Goal: Information Seeking & Learning: Learn about a topic

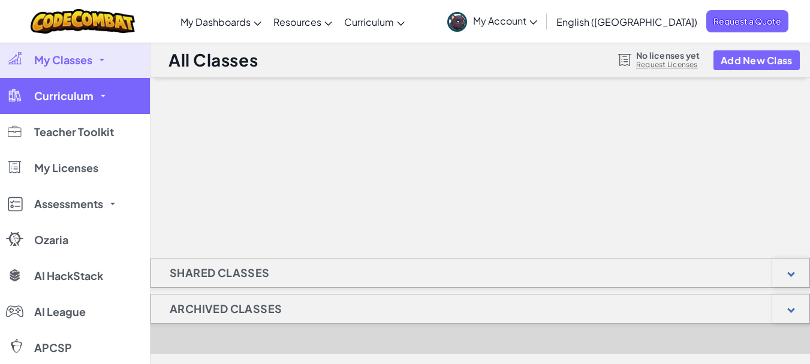
click at [74, 91] on span "Curriculum" at bounding box center [63, 96] width 59 height 11
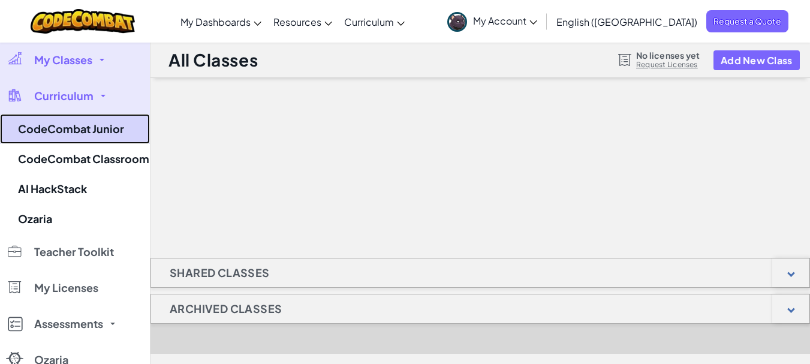
click at [64, 124] on link "CodeCombat Junior" at bounding box center [75, 129] width 150 height 30
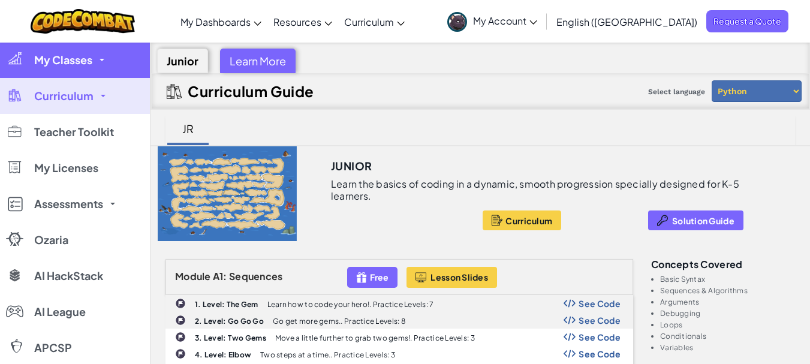
click at [60, 59] on span "My Classes" at bounding box center [63, 60] width 58 height 11
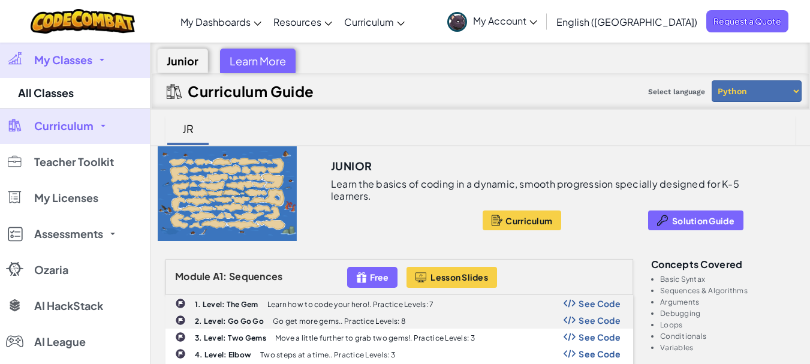
click at [58, 65] on span "My Classes" at bounding box center [63, 60] width 58 height 11
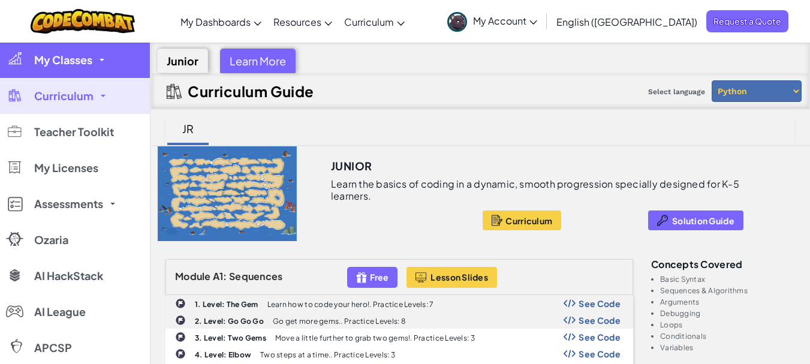
click at [58, 65] on span "My Classes" at bounding box center [63, 60] width 58 height 11
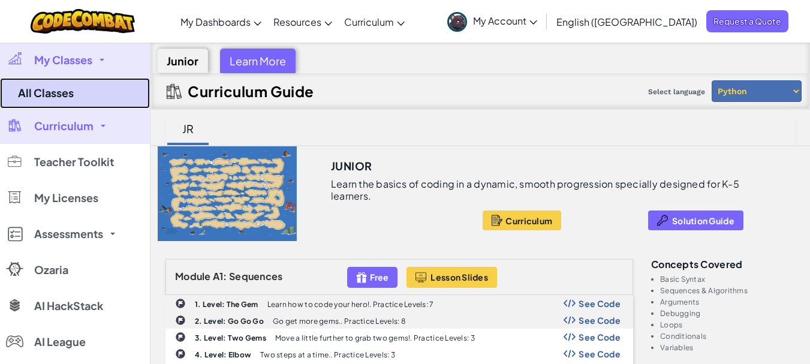
click at [49, 99] on link "All Classes" at bounding box center [75, 93] width 150 height 31
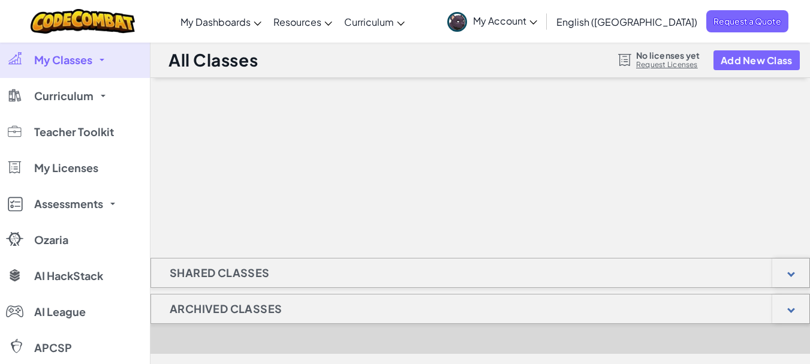
click at [366, 274] on div "Shared Classes" at bounding box center [479, 273] width 659 height 30
click at [803, 276] on div at bounding box center [790, 272] width 37 height 29
click at [804, 278] on div at bounding box center [790, 272] width 37 height 29
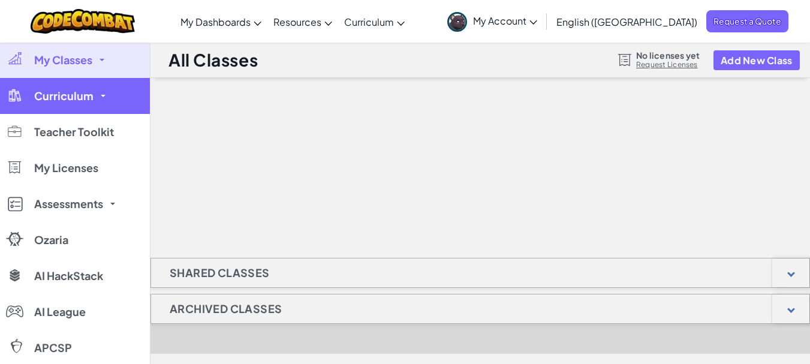
click at [111, 108] on link "Curriculum" at bounding box center [75, 96] width 150 height 36
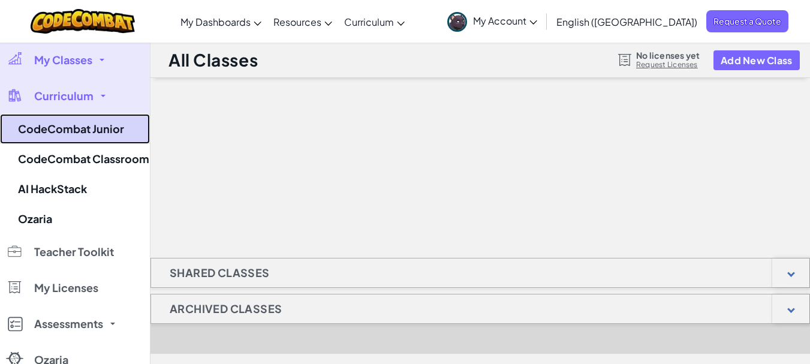
click at [133, 135] on link "CodeCombat Junior" at bounding box center [75, 129] width 150 height 30
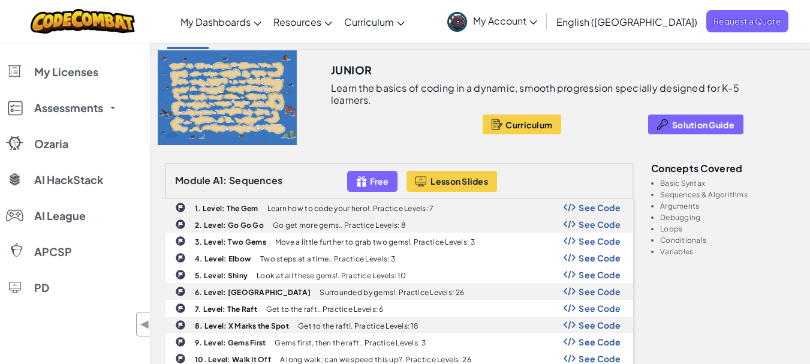
scroll to position [95, 0]
click at [541, 125] on span "Curriculum" at bounding box center [528, 125] width 47 height 10
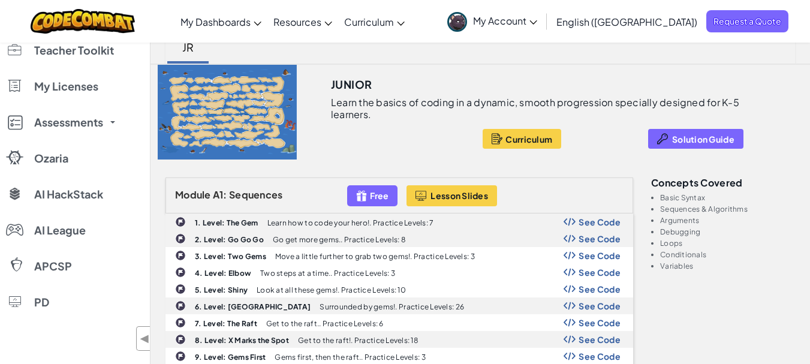
scroll to position [92, 0]
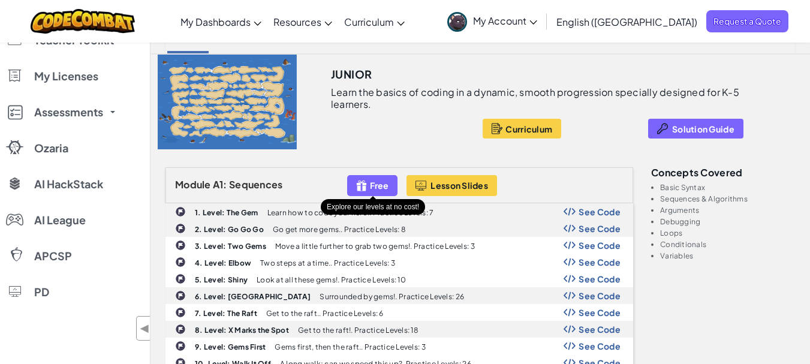
click at [377, 184] on span "Free" at bounding box center [379, 185] width 19 height 10
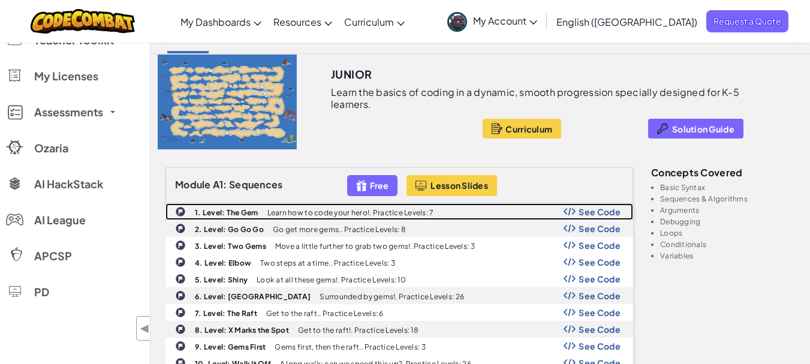
click at [218, 210] on b "1. Level: The Gem" at bounding box center [227, 212] width 64 height 9
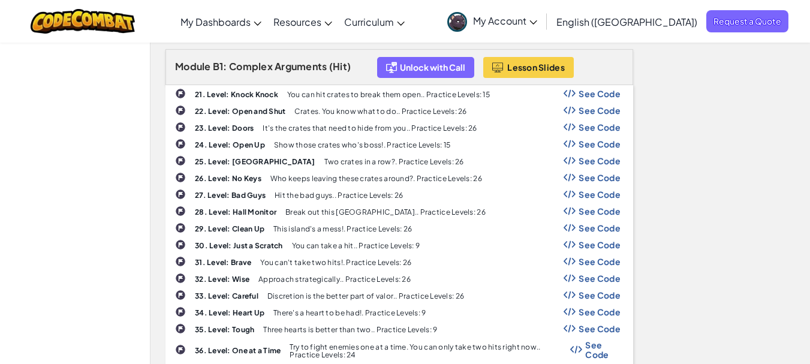
scroll to position [652, 0]
click at [537, 17] on span "My Account" at bounding box center [505, 20] width 64 height 13
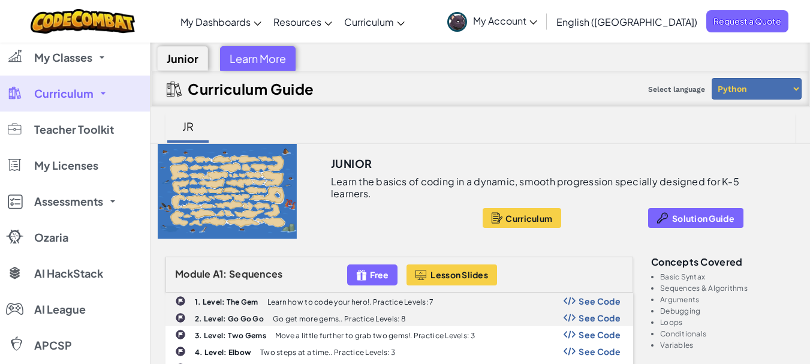
scroll to position [0, 0]
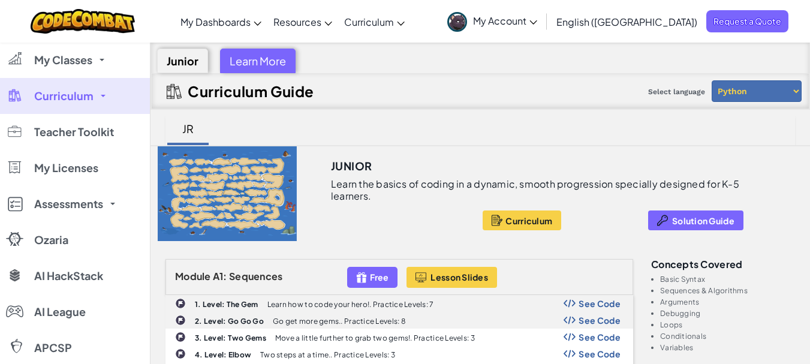
click at [543, 34] on link "My Account" at bounding box center [492, 21] width 102 height 38
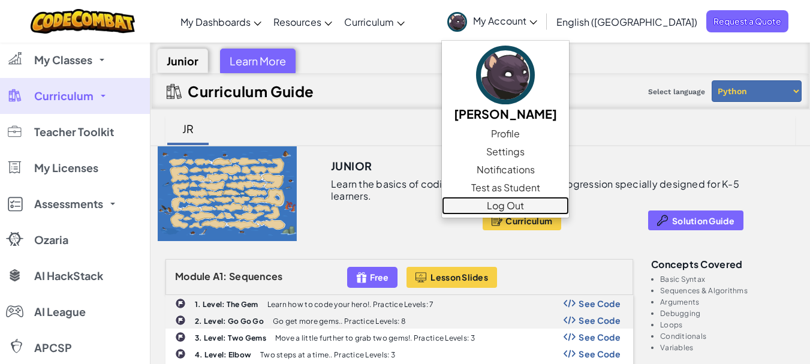
click at [569, 207] on link "Log Out" at bounding box center [505, 206] width 127 height 18
